Goal: Information Seeking & Learning: Get advice/opinions

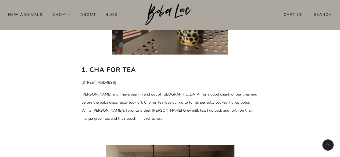
scroll to position [341, 0]
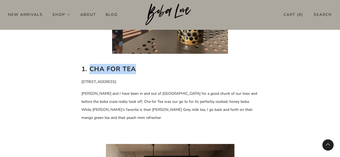
drag, startPoint x: 138, startPoint y: 67, endPoint x: 91, endPoint y: 70, distance: 46.5
click at [91, 70] on h2 "1. Cha for Tea" at bounding box center [169, 69] width 177 height 10
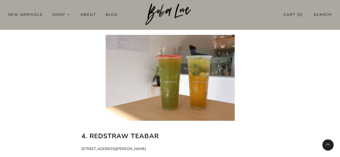
scroll to position [860, 0]
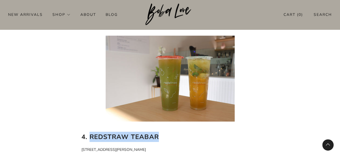
drag, startPoint x: 158, startPoint y: 121, endPoint x: 89, endPoint y: 119, distance: 69.3
click at [89, 132] on h2 "4. RedStraw Teabar" at bounding box center [169, 137] width 177 height 10
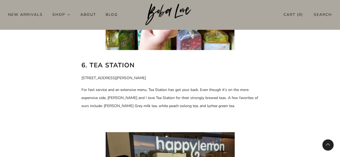
scroll to position [1362, 0]
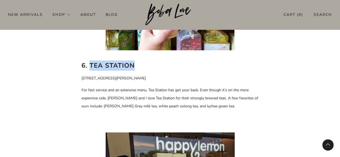
drag, startPoint x: 135, startPoint y: 48, endPoint x: 89, endPoint y: 49, distance: 45.4
click at [89, 60] on h2 "6. Tea Station" at bounding box center [169, 65] width 177 height 10
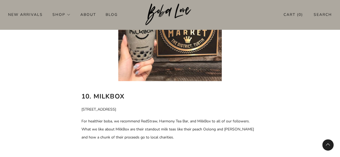
scroll to position [2120, 0]
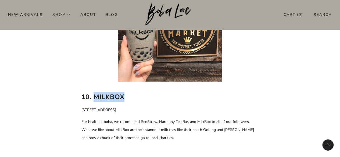
drag, startPoint x: 126, startPoint y: 71, endPoint x: 95, endPoint y: 71, distance: 30.6
click at [95, 92] on h2 "10. MilkBox" at bounding box center [169, 97] width 177 height 10
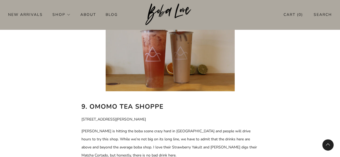
scroll to position [1891, 0]
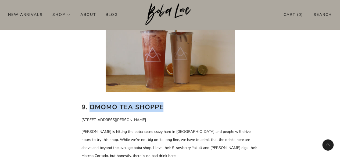
drag, startPoint x: 165, startPoint y: 82, endPoint x: 92, endPoint y: 83, distance: 73.0
click at [92, 102] on h2 "9. Omomo Tea Shoppe" at bounding box center [169, 107] width 177 height 10
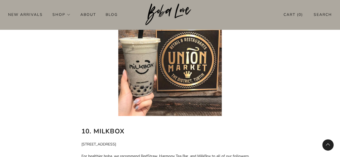
scroll to position [2089, 0]
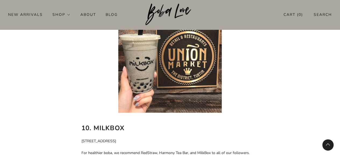
drag, startPoint x: 129, startPoint y: 116, endPoint x: 82, endPoint y: 118, distance: 47.6
click at [82, 137] on p "[STREET_ADDRESS]" at bounding box center [169, 141] width 177 height 8
